Goal: Communication & Community: Ask a question

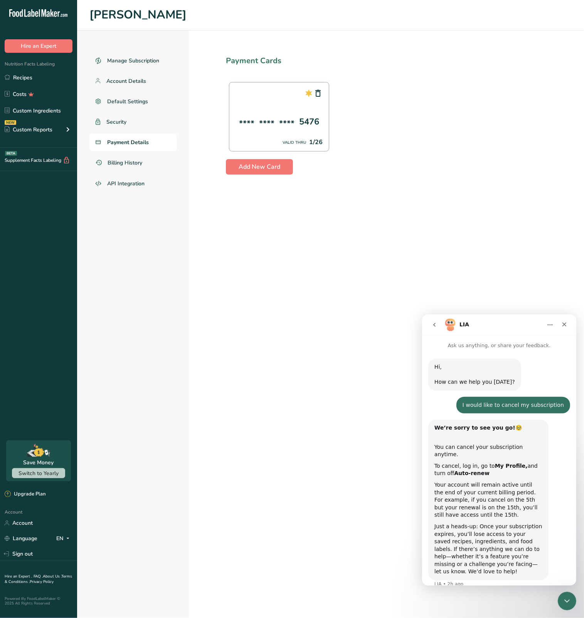
scroll to position [358, 0]
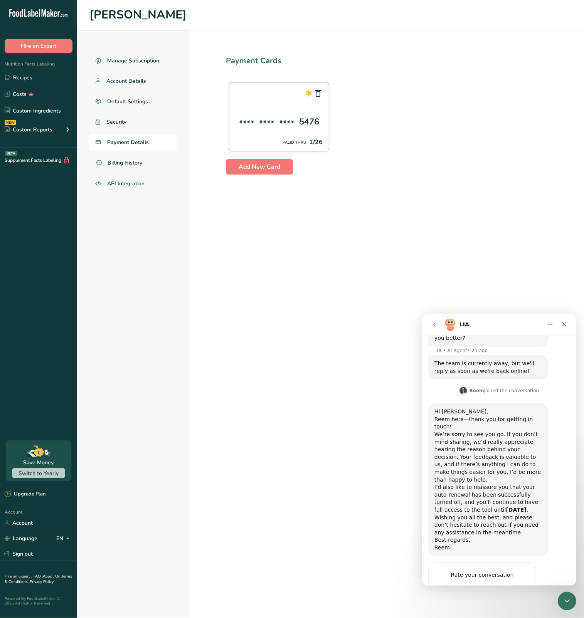
drag, startPoint x: 448, startPoint y: 404, endPoint x: 495, endPoint y: 473, distance: 83.5
click at [495, 473] on div "Hi [PERSON_NAME] here—thank you for getting in touch! We’re sorry to see you go…" at bounding box center [488, 479] width 108 height 143
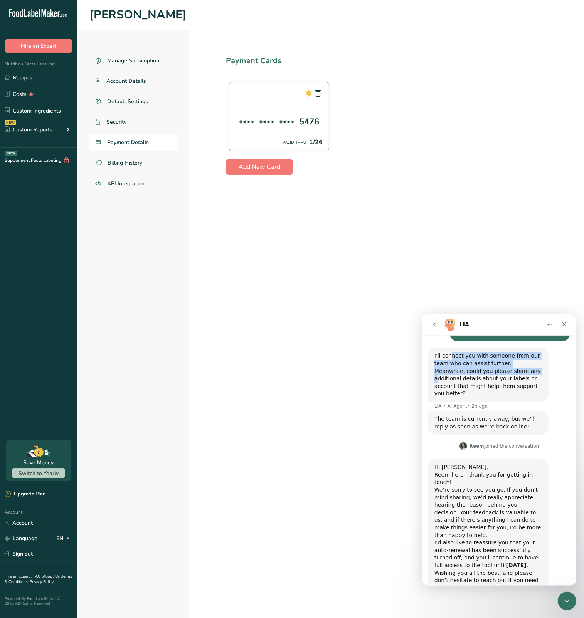
scroll to position [365, 0]
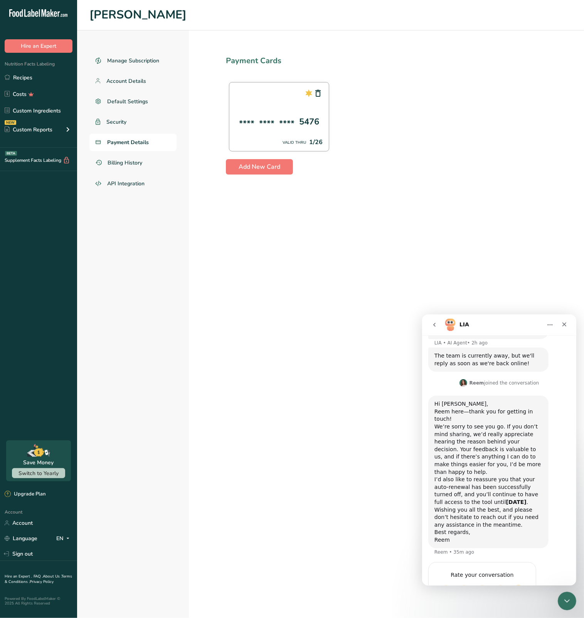
click at [506, 499] on b "[DATE]" at bounding box center [516, 502] width 20 height 6
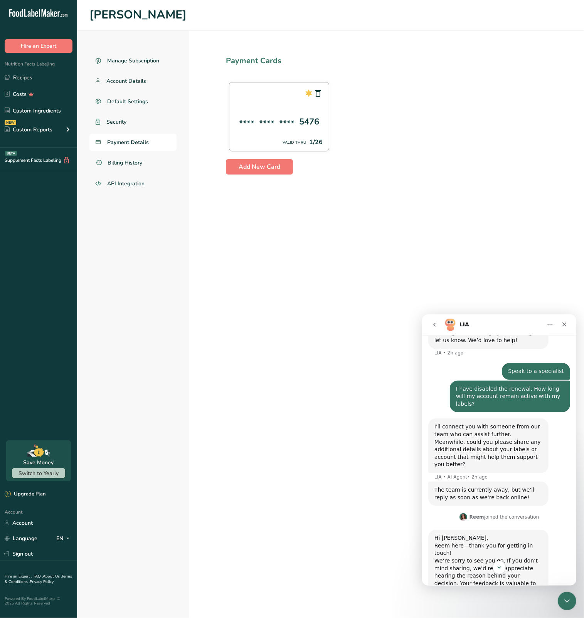
scroll to position [358, 0]
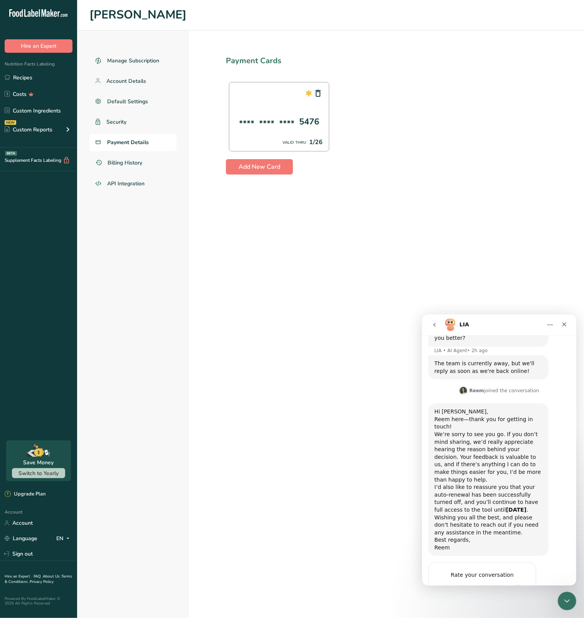
click at [545, 324] on button "Home" at bounding box center [549, 324] width 15 height 15
click at [506, 403] on div "Hi [PERSON_NAME] here—thank you for getting in touch! We’re sorry to see you go…" at bounding box center [488, 479] width 120 height 153
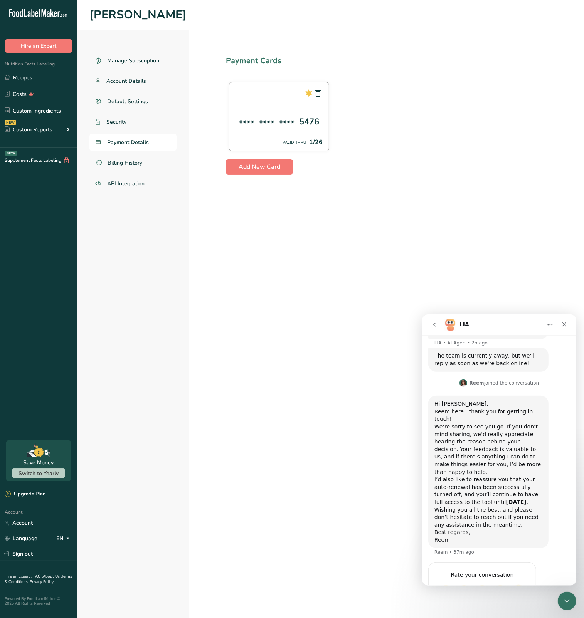
click at [436, 327] on icon "go back" at bounding box center [434, 325] width 6 height 6
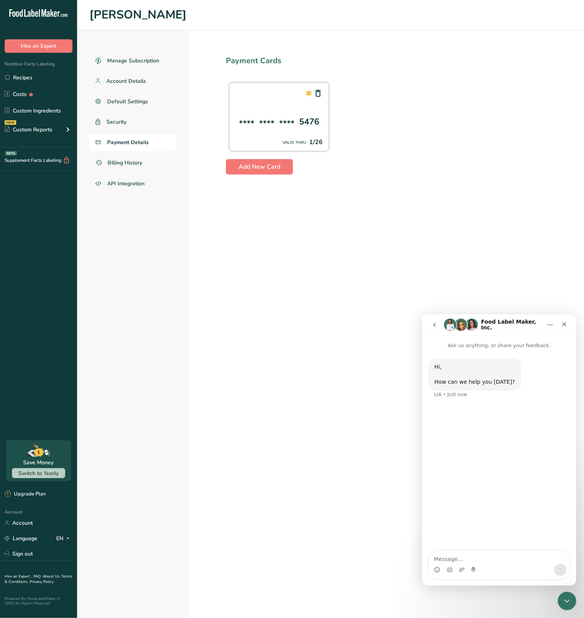
scroll to position [0, 0]
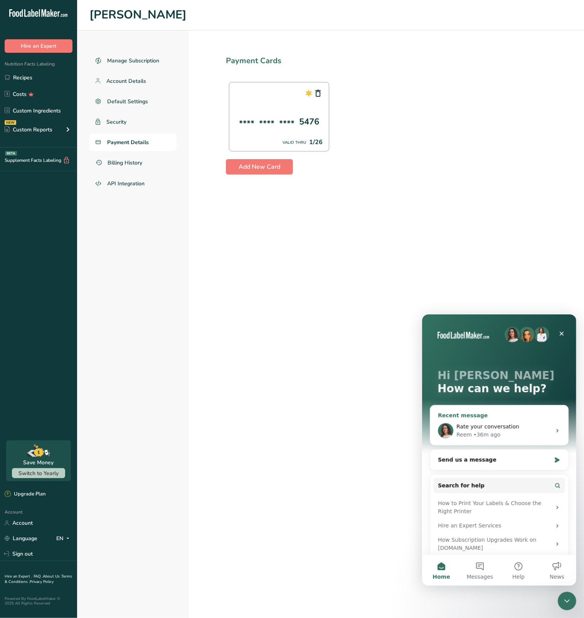
click at [478, 433] on div "• 36m ago" at bounding box center [486, 435] width 27 height 8
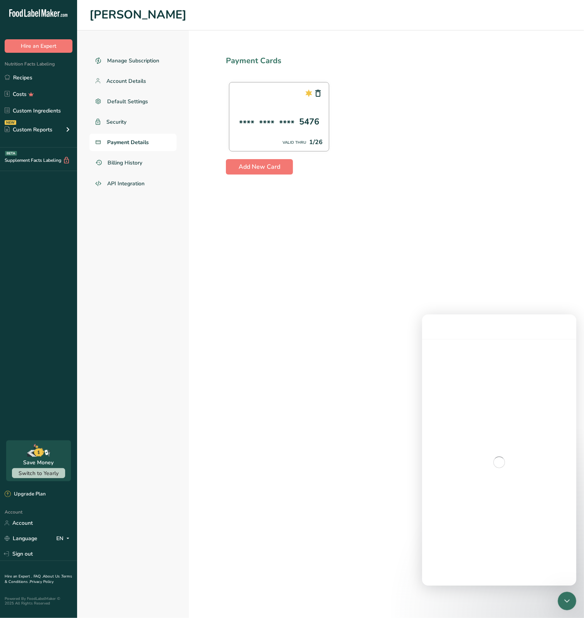
scroll to position [342, 0]
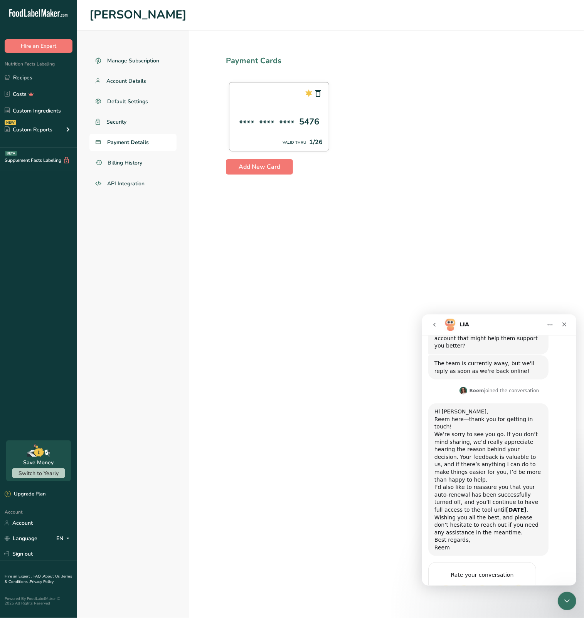
click at [431, 322] on icon "go back" at bounding box center [434, 325] width 6 height 6
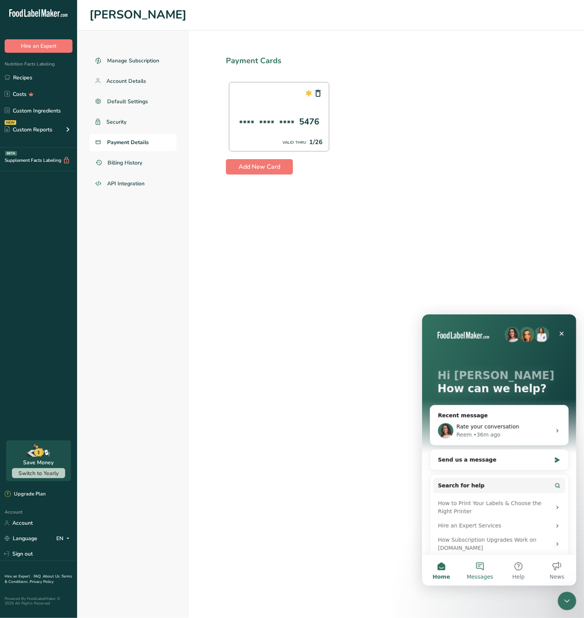
click at [488, 567] on button "Messages" at bounding box center [479, 570] width 39 height 31
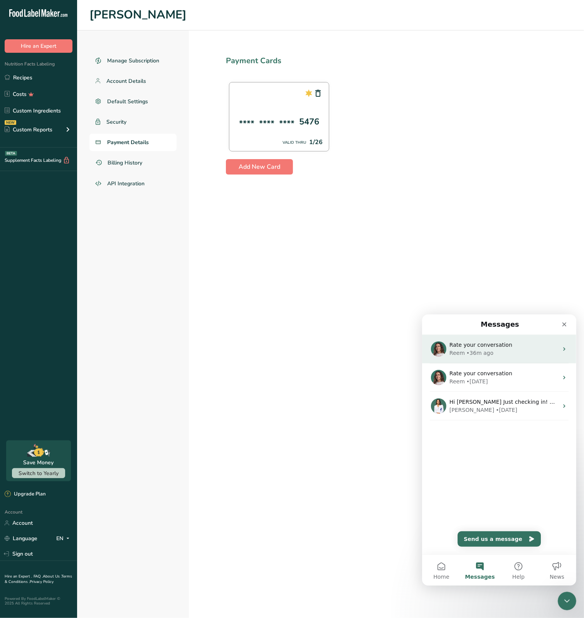
click at [474, 354] on div "• 36m ago" at bounding box center [479, 353] width 27 height 8
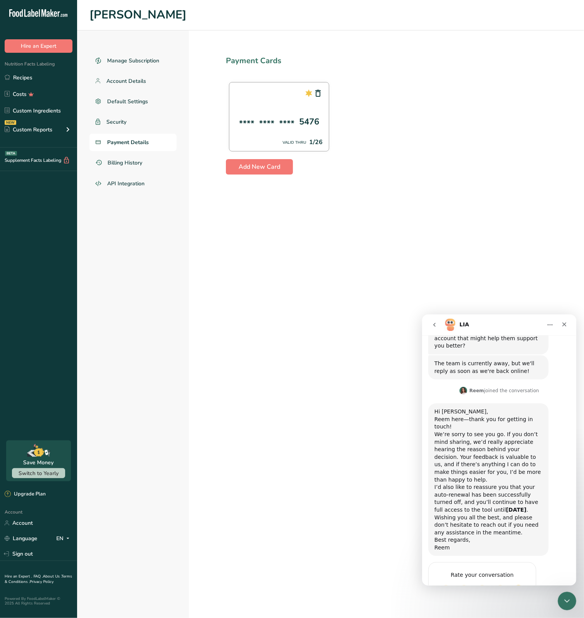
scroll to position [265, 0]
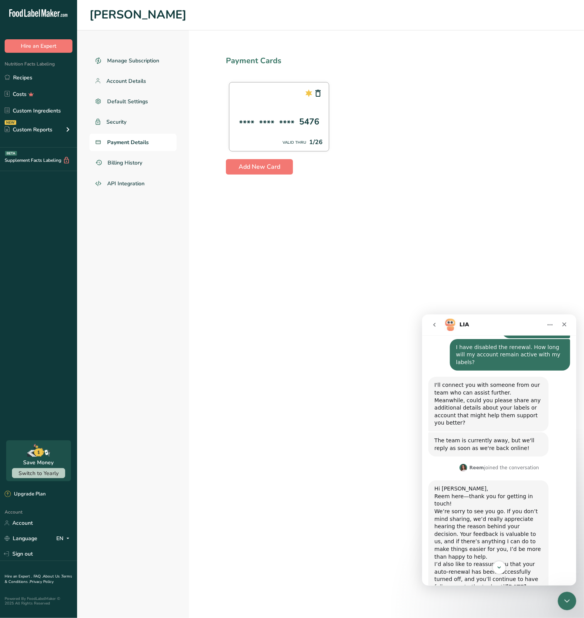
click at [491, 464] on div "[PERSON_NAME] joined the conversation" at bounding box center [504, 467] width 70 height 7
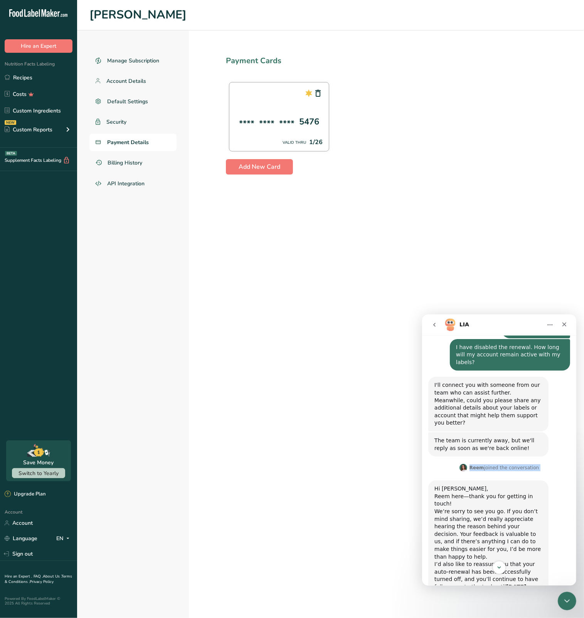
drag, startPoint x: 491, startPoint y: 446, endPoint x: 494, endPoint y: 435, distance: 11.2
click at [492, 463] on div "[PERSON_NAME] joined the conversation" at bounding box center [499, 469] width 80 height 12
click at [548, 330] on button "Home" at bounding box center [549, 324] width 15 height 15
click at [515, 384] on div "I'll connect you with someone from our team who can assist further. Meanwhile, …" at bounding box center [488, 403] width 108 height 45
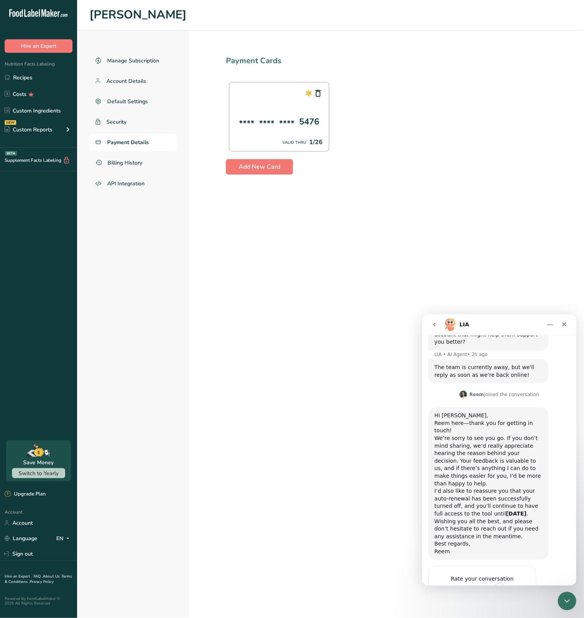
scroll to position [350, 0]
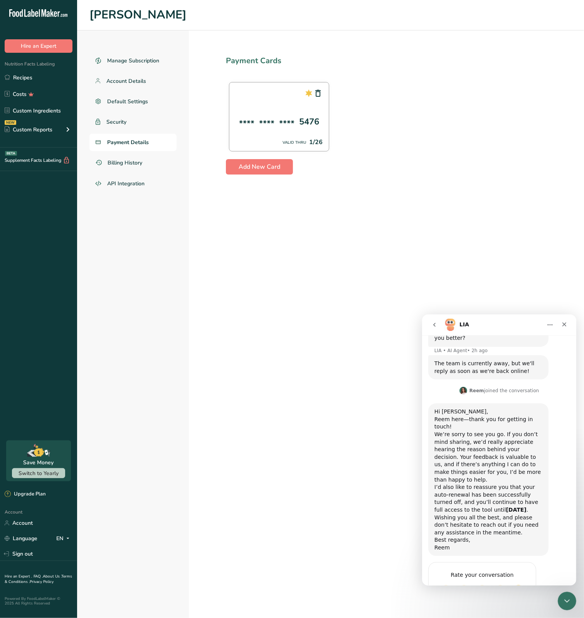
click at [497, 483] on div "I’d also like to reassure you that your auto-renewal has been successfully turn…" at bounding box center [488, 498] width 108 height 30
drag, startPoint x: 497, startPoint y: 463, endPoint x: 477, endPoint y: 478, distance: 25.3
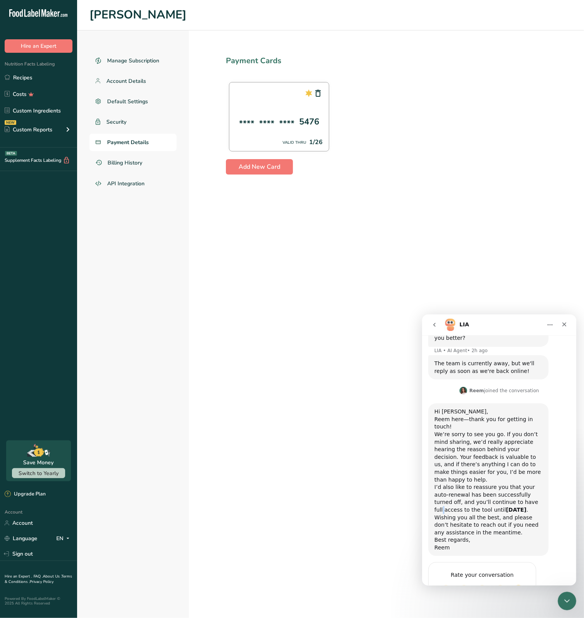
click at [477, 514] on div "Wishing you all the best, and please don’t hesitate to reach out if you need an…" at bounding box center [488, 525] width 108 height 23
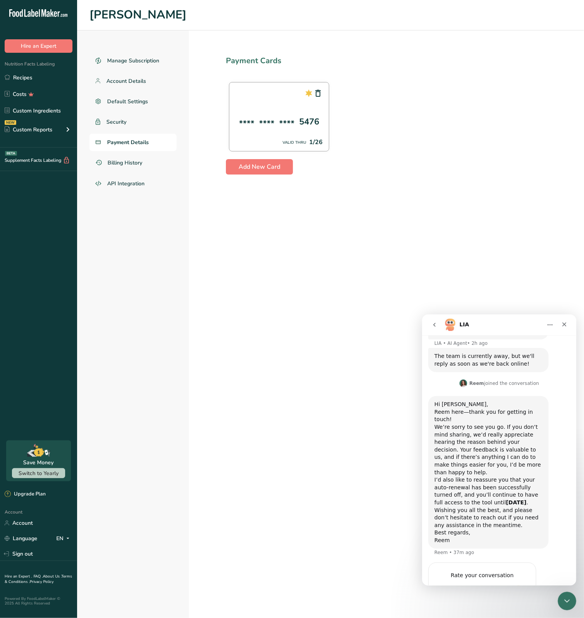
scroll to position [358, 0]
click at [522, 529] on div "Best regards, Reem" at bounding box center [488, 536] width 108 height 15
click at [522, 506] on div "Wishing you all the best, and please don’t hesitate to reach out if you need an…" at bounding box center [488, 517] width 108 height 23
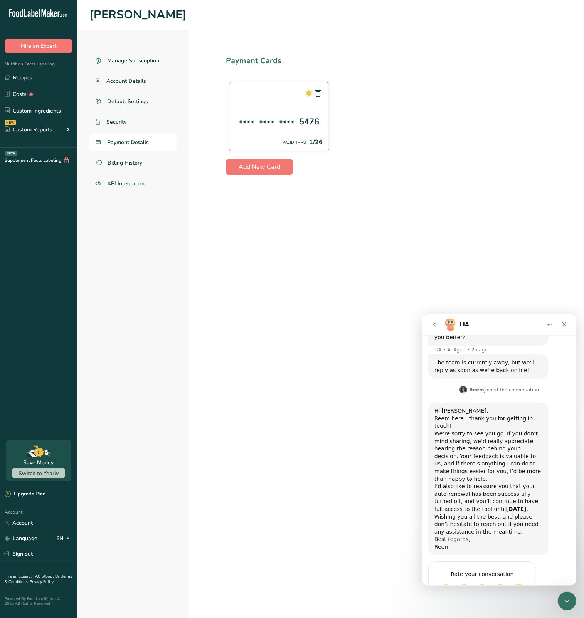
click at [522, 513] on div "Wishing you all the best, and please don’t hesitate to reach out if you need an…" at bounding box center [488, 524] width 108 height 23
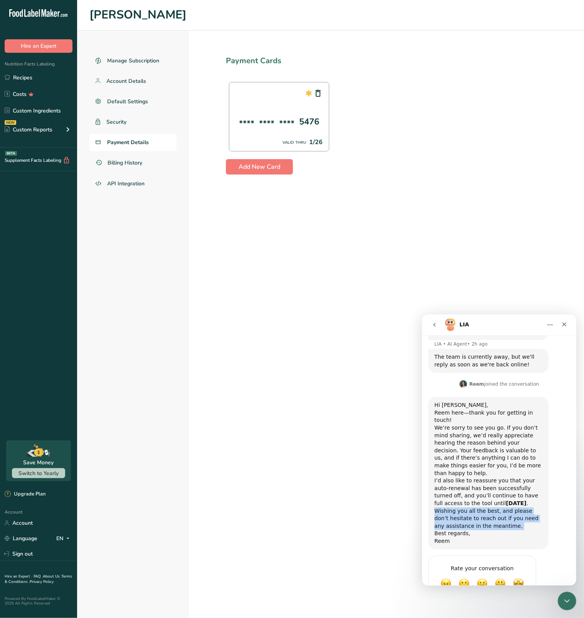
click at [522, 507] on div "Wishing you all the best, and please don’t hesitate to reach out if you need an…" at bounding box center [488, 518] width 108 height 23
click at [522, 529] on div "Best regards, Reem" at bounding box center [488, 536] width 108 height 15
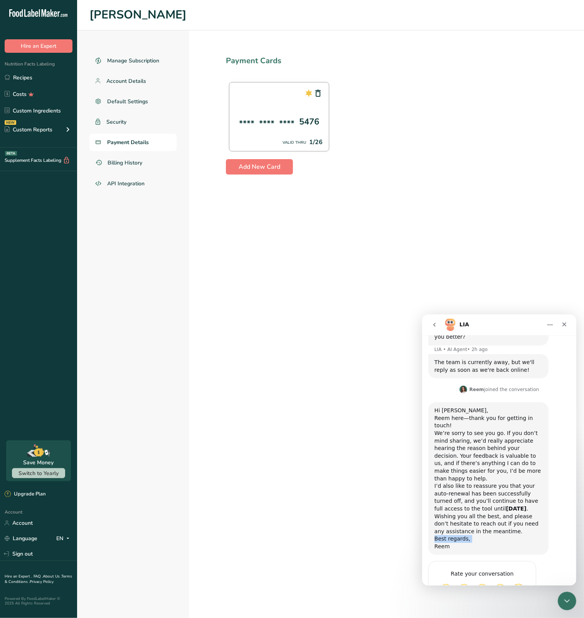
scroll to position [350, 0]
click at [470, 514] on div "Wishing you all the best, and please don’t hesitate to reach out if you need an…" at bounding box center [488, 525] width 108 height 23
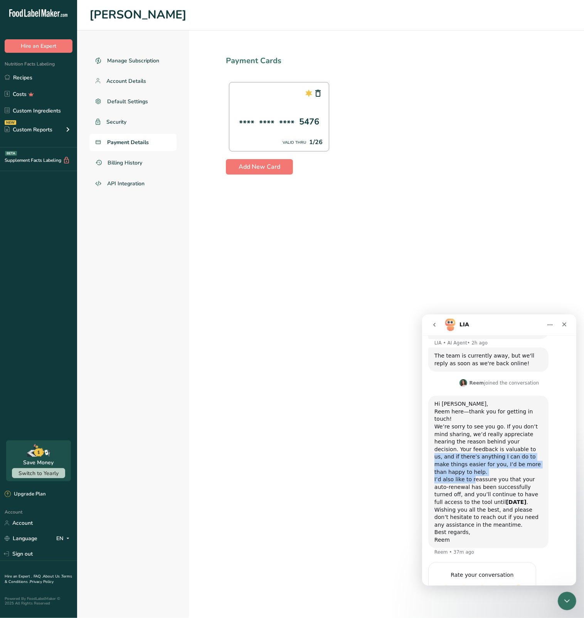
drag, startPoint x: 467, startPoint y: 423, endPoint x: 471, endPoint y: 439, distance: 16.6
click at [471, 439] on div "Hi [PERSON_NAME] here—thank you for getting in touch! We’re sorry to see you go…" at bounding box center [488, 471] width 108 height 143
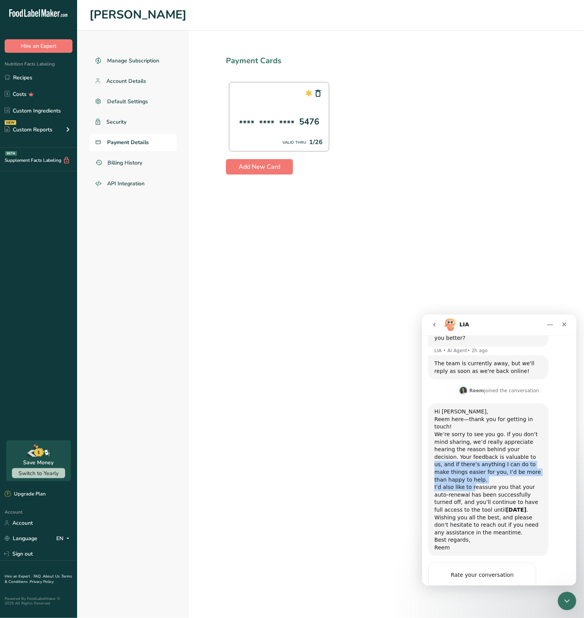
click at [454, 514] on div "Wishing you all the best, and please don’t hesitate to reach out if you need an…" at bounding box center [488, 525] width 108 height 23
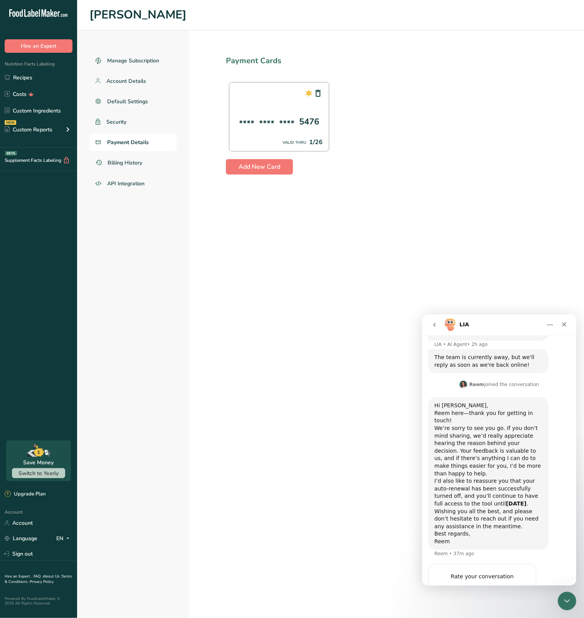
scroll to position [358, 0]
click at [550, 323] on icon "Home" at bounding box center [550, 325] width 6 height 6
click at [439, 324] on button "go back" at bounding box center [434, 324] width 15 height 15
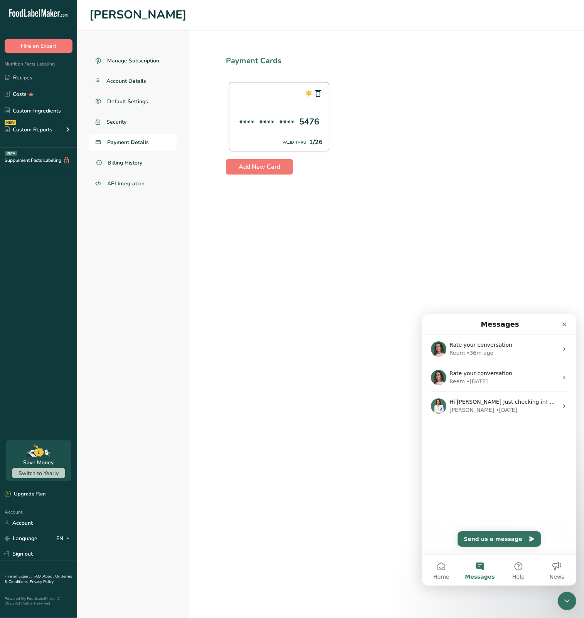
scroll to position [0, 0]
click at [485, 357] on div "• 36m ago" at bounding box center [479, 353] width 27 height 8
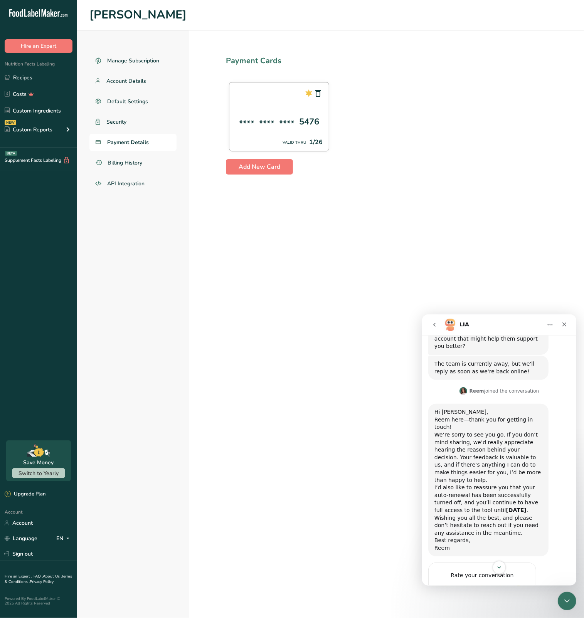
scroll to position [342, 0]
click at [433, 322] on icon "go back" at bounding box center [434, 325] width 6 height 6
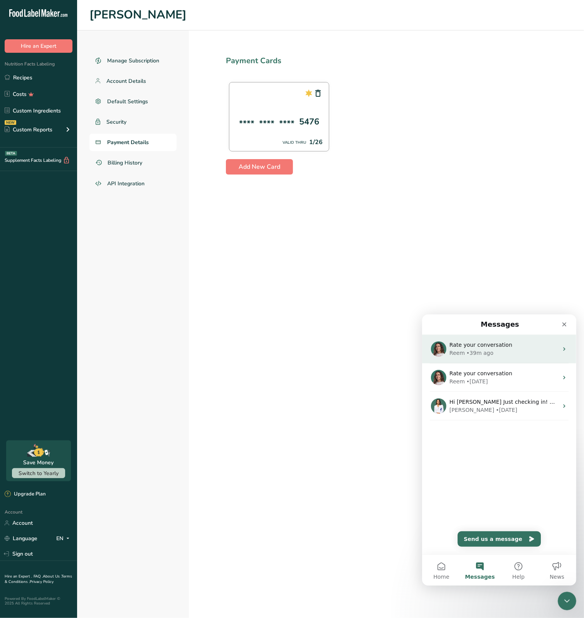
click at [454, 359] on div "Rate your conversation Reem • 39m ago" at bounding box center [499, 349] width 154 height 29
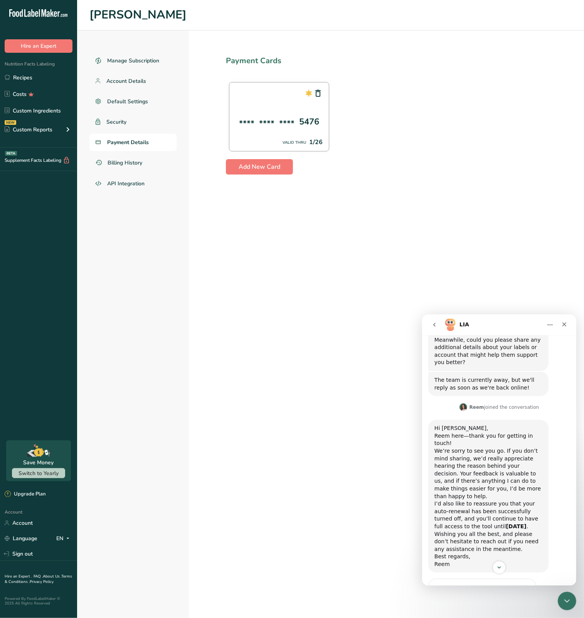
scroll to position [342, 0]
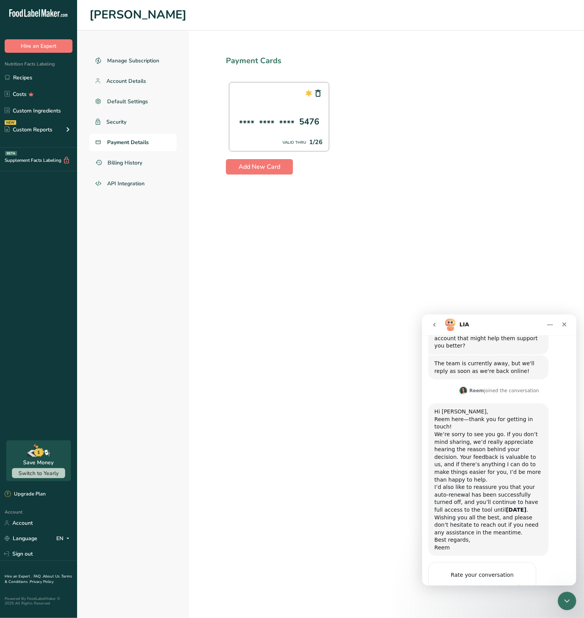
click at [436, 327] on icon "go back" at bounding box center [434, 325] width 6 height 6
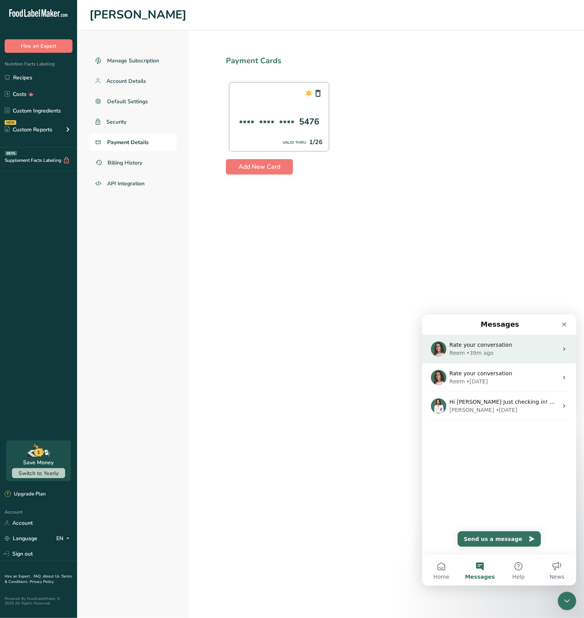
click at [457, 346] on span "Rate your conversation" at bounding box center [480, 345] width 63 height 6
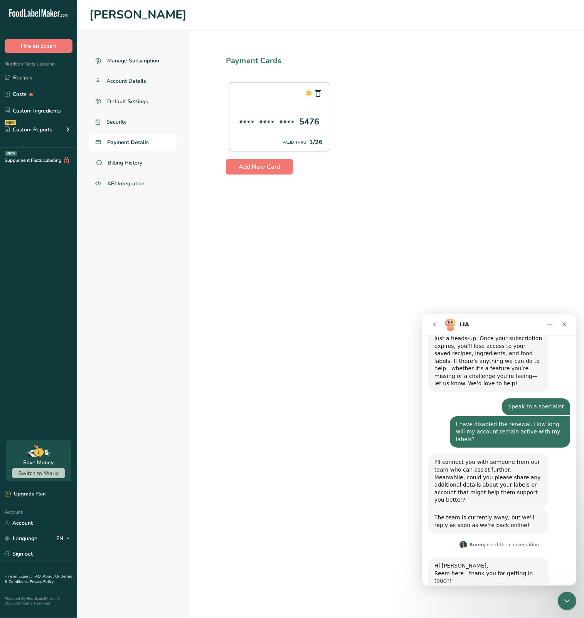
scroll to position [342, 0]
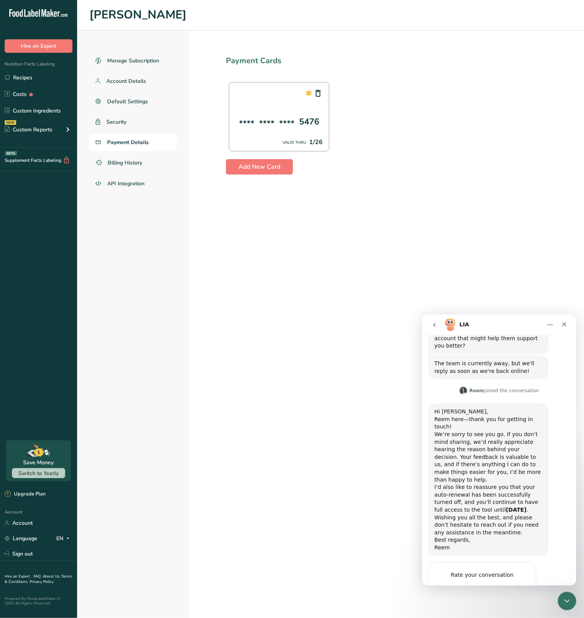
click at [488, 483] on div "I’d also like to reassure you that your auto-renewal has been successfully turn…" at bounding box center [488, 498] width 108 height 30
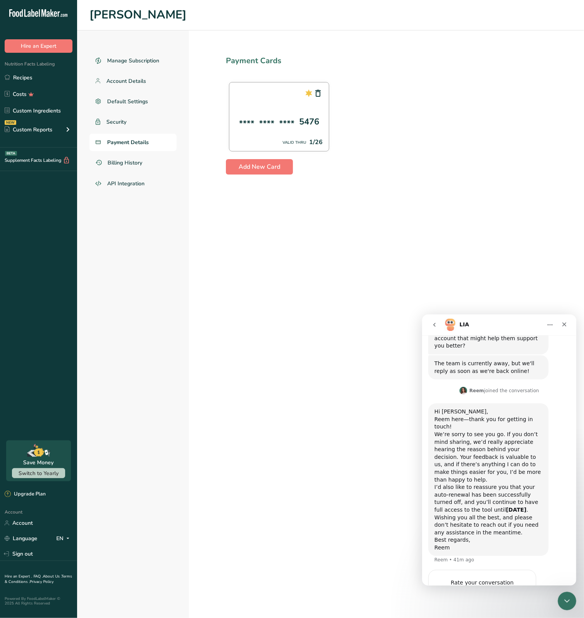
scroll to position [350, 0]
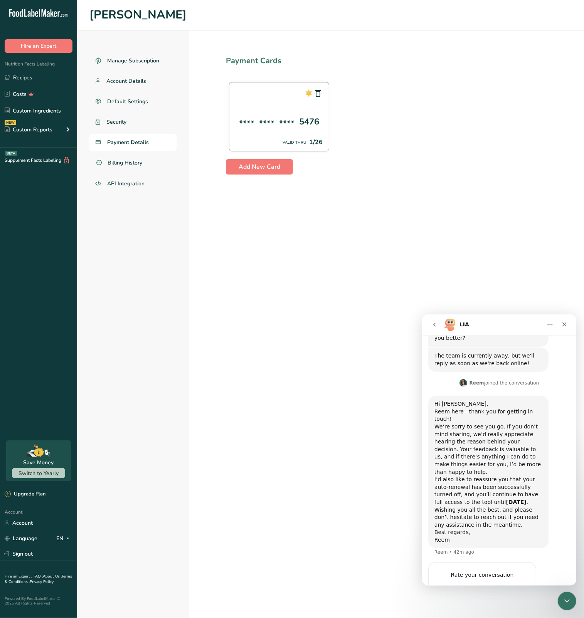
click at [430, 325] on button "go back" at bounding box center [434, 324] width 15 height 15
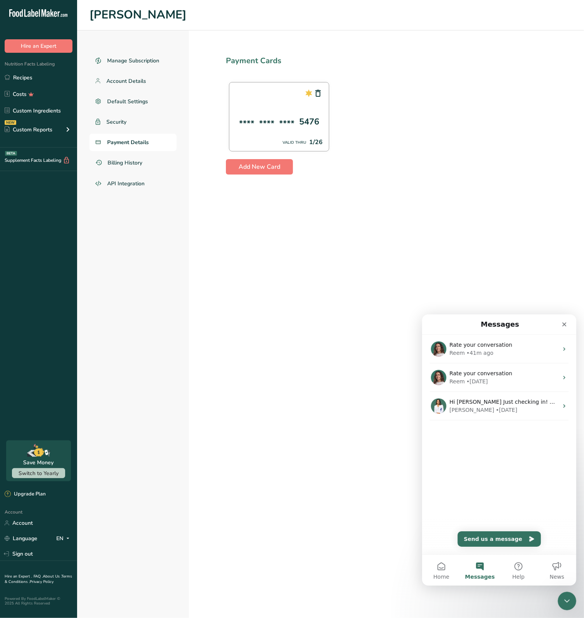
scroll to position [0, 0]
click at [460, 349] on div "Reem" at bounding box center [456, 353] width 15 height 8
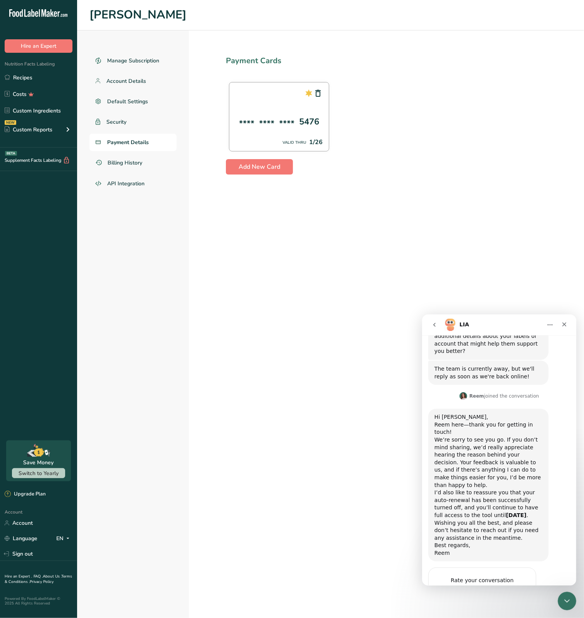
scroll to position [342, 0]
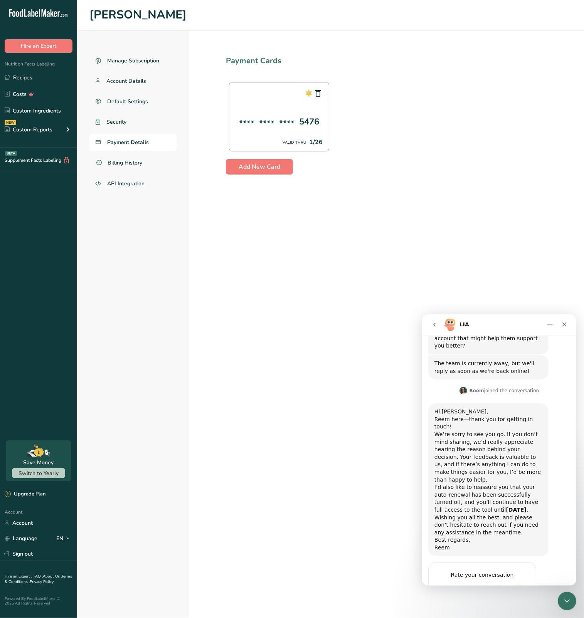
drag, startPoint x: 474, startPoint y: 412, endPoint x: 463, endPoint y: 414, distance: 11.3
click at [466, 431] on div "We’re sorry to see you go. If you don’t mind sharing, we’d really appreciate he…" at bounding box center [488, 457] width 108 height 53
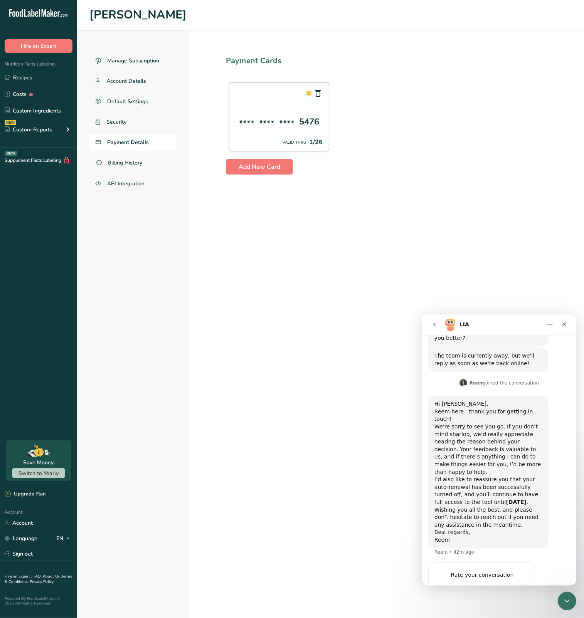
click at [547, 328] on button "Home" at bounding box center [549, 324] width 15 height 15
click at [527, 348] on div "Expand window" at bounding box center [525, 344] width 76 height 16
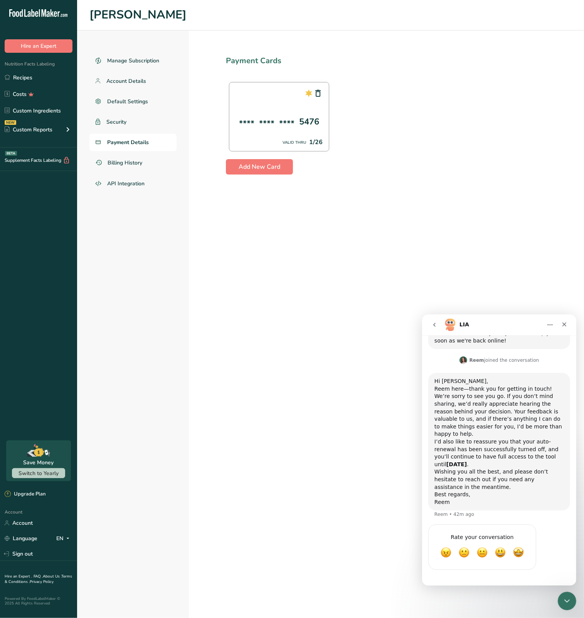
scroll to position [0, 0]
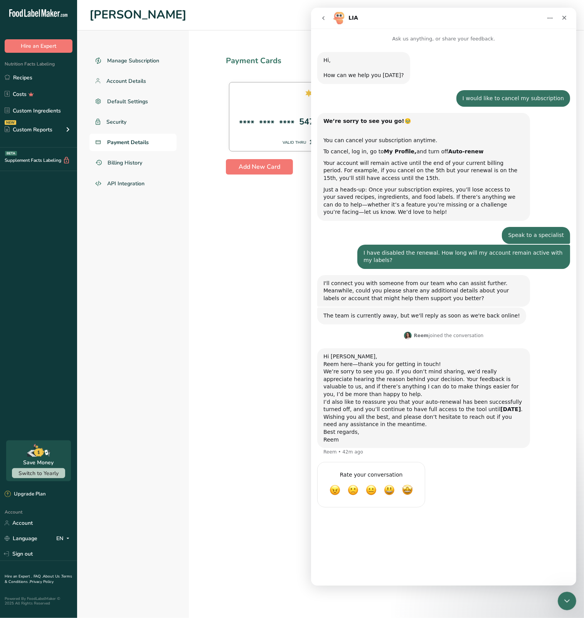
click at [325, 23] on button "go back" at bounding box center [323, 18] width 15 height 15
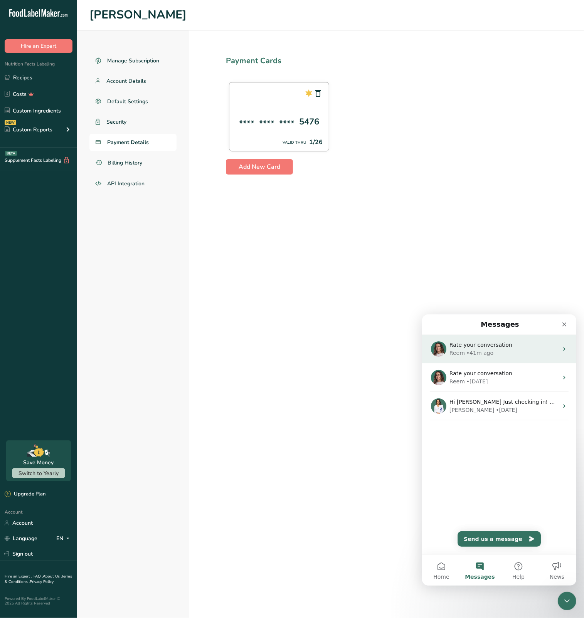
click at [462, 352] on div "Reem" at bounding box center [456, 353] width 15 height 8
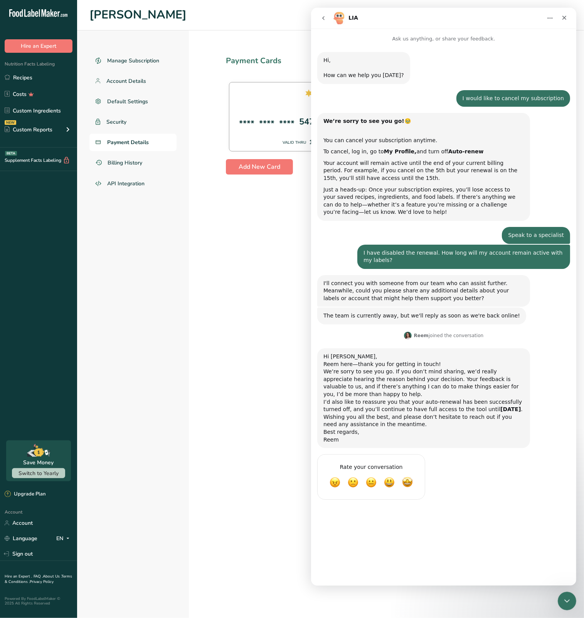
click at [323, 19] on icon "go back" at bounding box center [323, 18] width 2 height 4
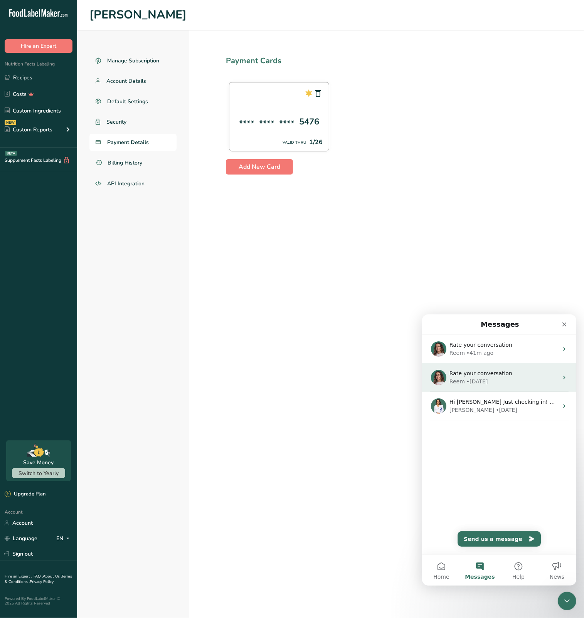
click at [483, 377] on div "• [DATE]" at bounding box center [477, 381] width 22 height 8
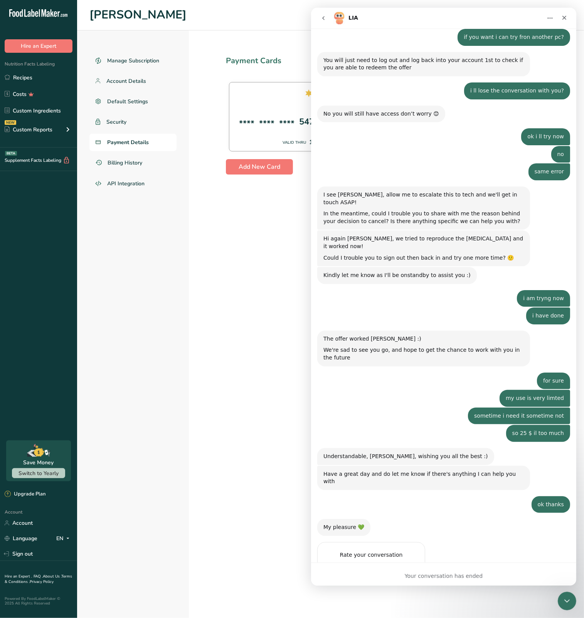
scroll to position [670, 0]
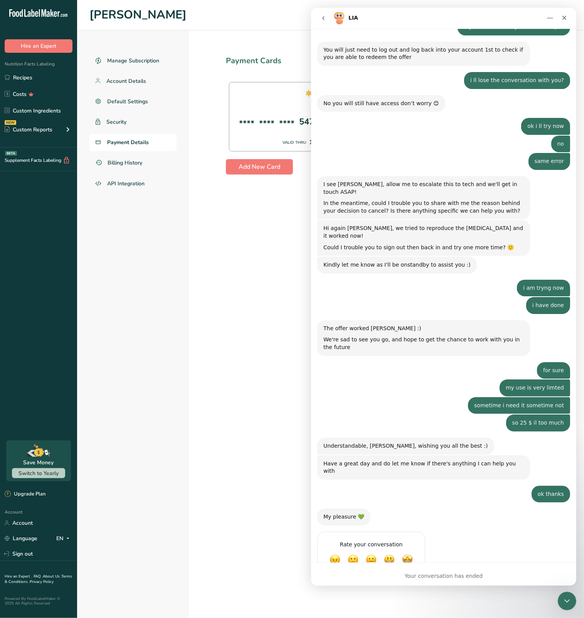
click at [320, 19] on button "go back" at bounding box center [323, 18] width 15 height 15
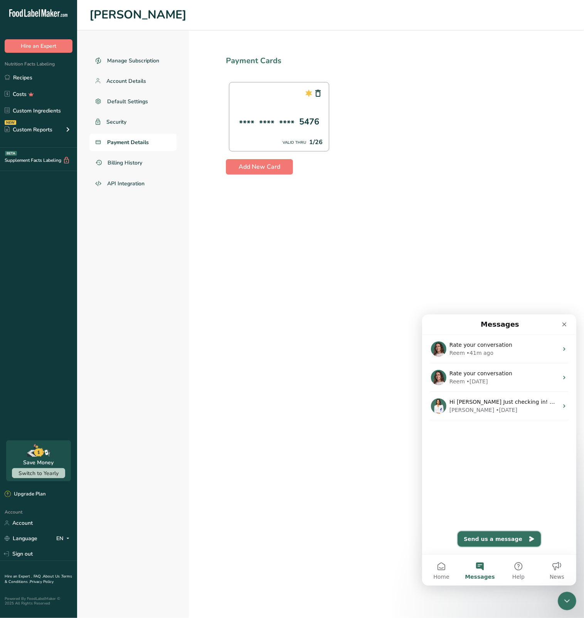
click at [498, 535] on button "Send us a message" at bounding box center [498, 538] width 83 height 15
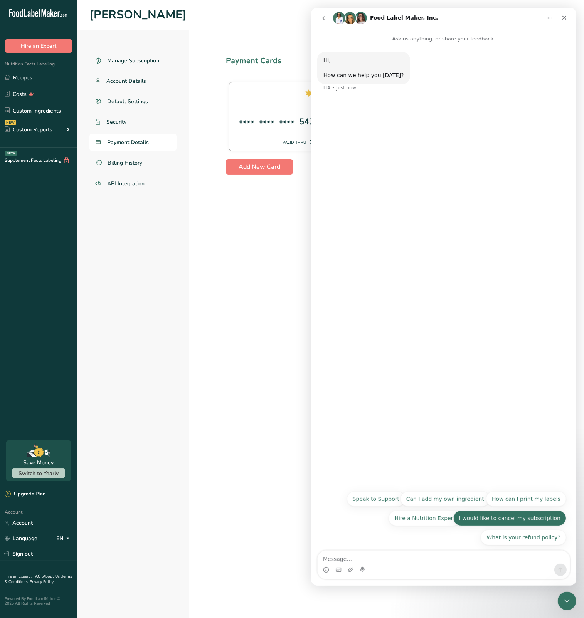
click at [503, 524] on button "I would like to cancel my subscription" at bounding box center [509, 518] width 113 height 15
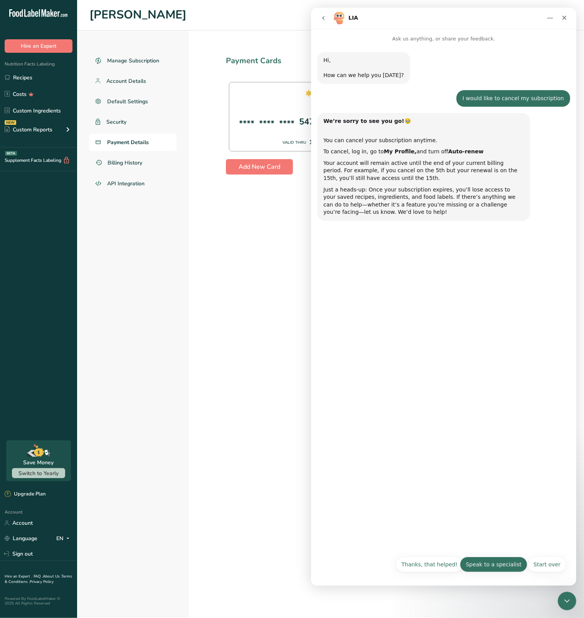
click at [502, 564] on button "Speak to a specialist" at bounding box center [493, 564] width 67 height 15
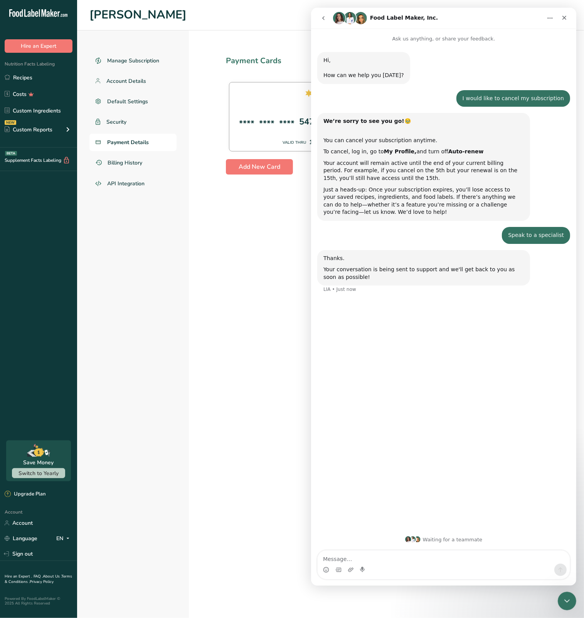
click at [385, 554] on textarea "Message…" at bounding box center [443, 557] width 252 height 13
type textarea "Sorry for my English. But are there 90 days during which everything is kept in …"
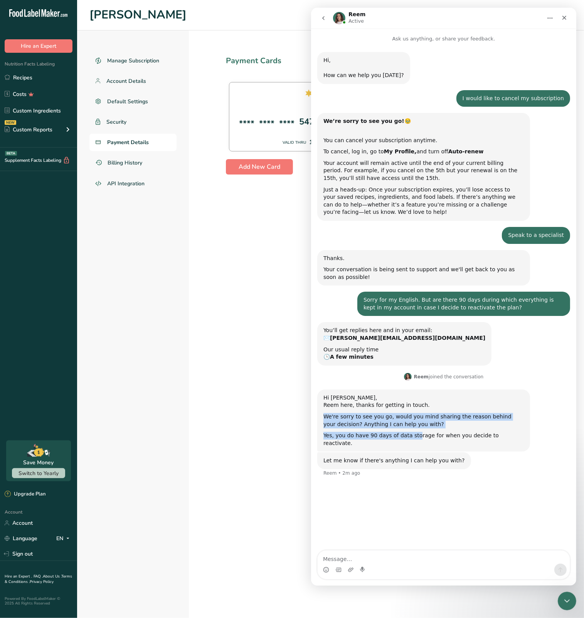
drag, startPoint x: 355, startPoint y: 411, endPoint x: 409, endPoint y: 436, distance: 60.2
click at [409, 436] on div "Hi [PERSON_NAME] here, thanks for getting in touch. We're sorry to see you go, …" at bounding box center [423, 420] width 200 height 53
click at [409, 436] on div "Yes, you do have 90 days of data storage for when you decide to reactivate." at bounding box center [423, 439] width 200 height 15
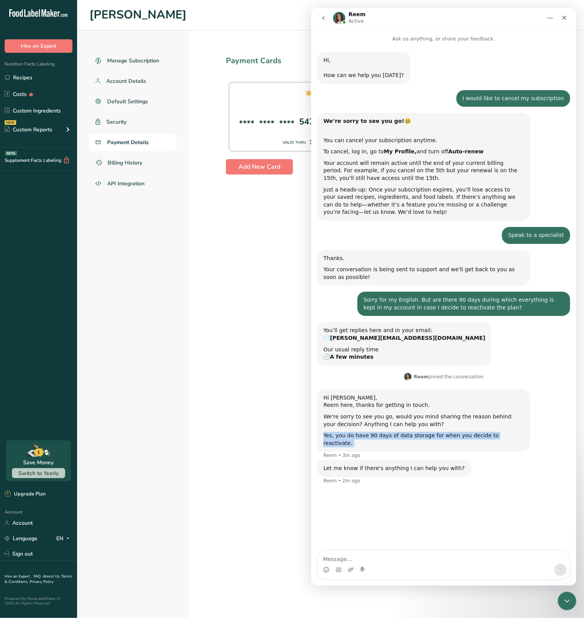
click at [409, 436] on div "Yes, you do have 90 days of data storage for when you decide to reactivate." at bounding box center [423, 439] width 200 height 15
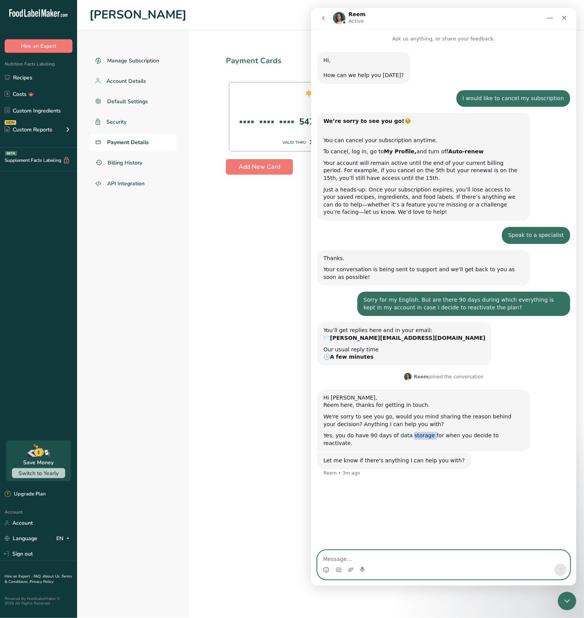
click at [390, 557] on textarea "Message…" at bounding box center [443, 557] width 252 height 13
paste textarea ""Only the cost and the fact that we won’t need it for a while.""
type textarea ""Only the cost and the fact that we won’t need it for a while.""
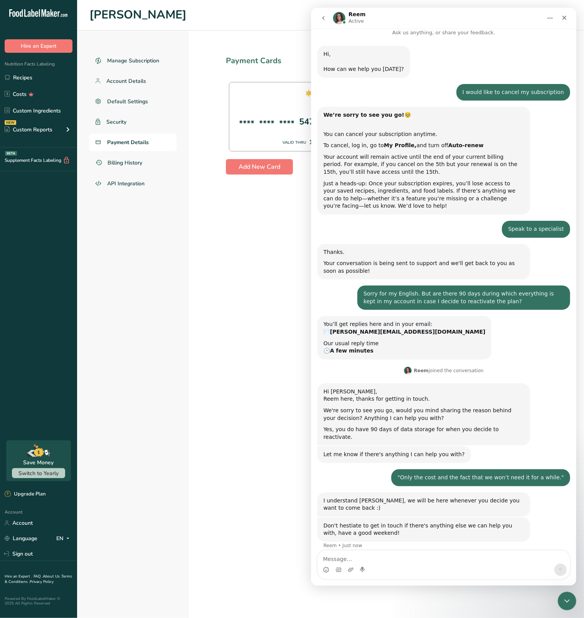
scroll to position [6, 0]
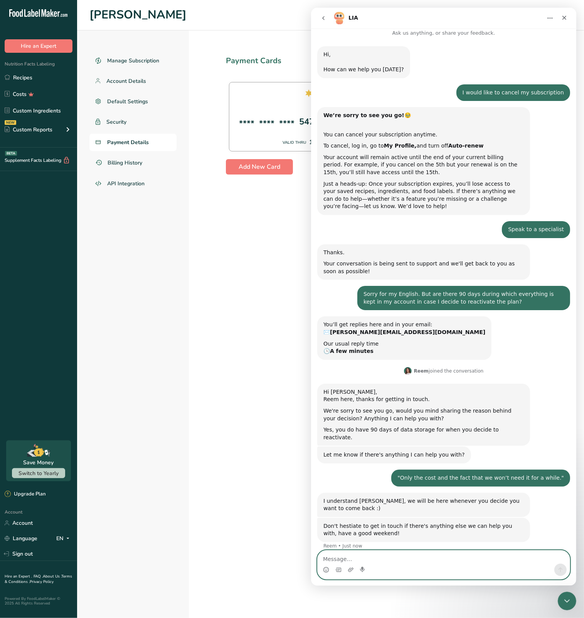
click at [361, 559] on textarea "Message…" at bounding box center [443, 557] width 252 height 13
type textarea "ok"
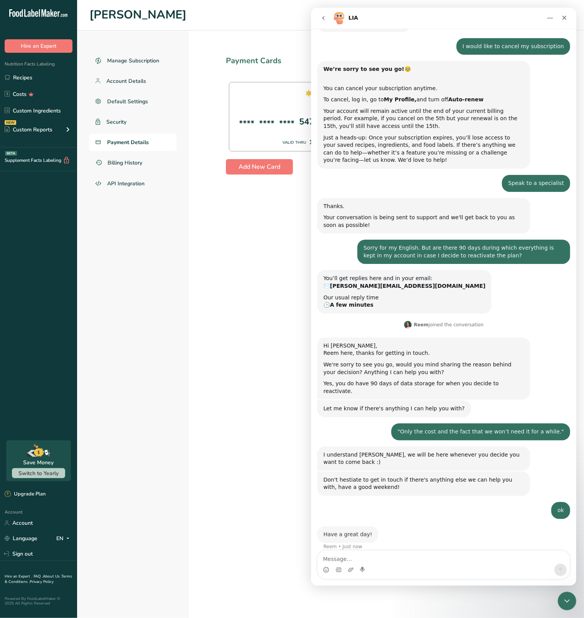
scroll to position [52, 0]
